Goal: Transaction & Acquisition: Book appointment/travel/reservation

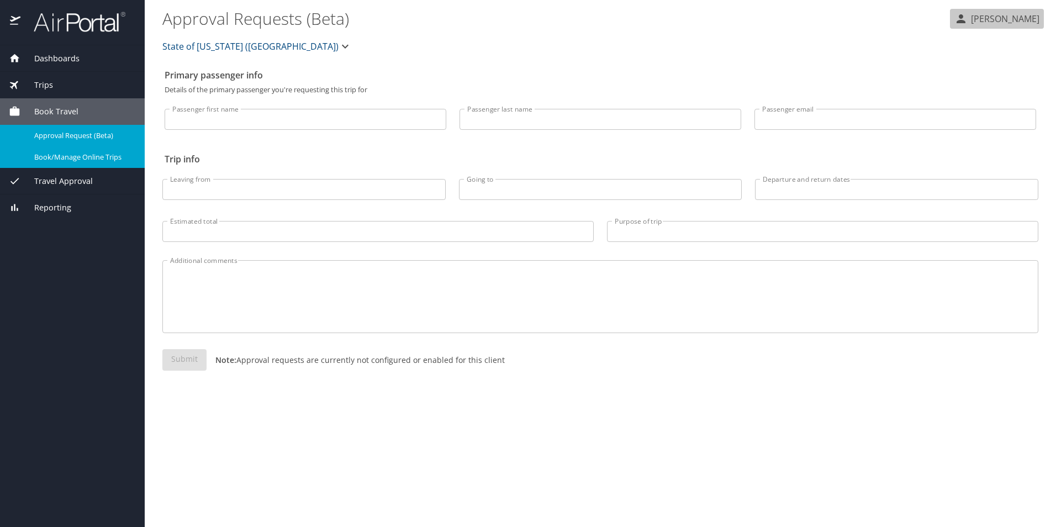
click at [997, 19] on p "[PERSON_NAME]" at bounding box center [1003, 18] width 72 height 13
click at [70, 160] on span "Book/Manage Online Trips" at bounding box center [82, 157] width 97 height 10
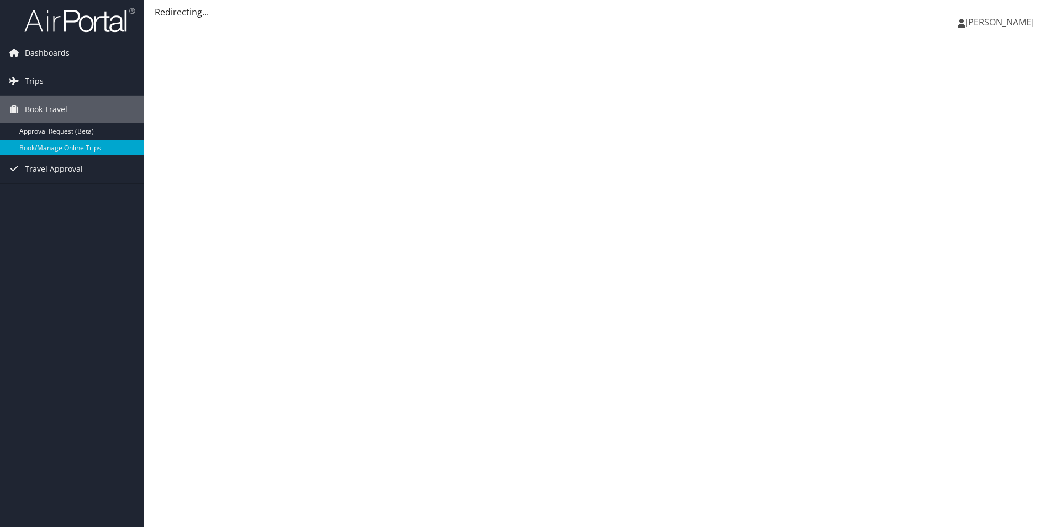
drag, startPoint x: 0, startPoint y: 0, endPoint x: 1002, endPoint y: 19, distance: 1002.4
click at [1002, 19] on span "[PERSON_NAME]" at bounding box center [999, 22] width 68 height 12
